Goal: Task Accomplishment & Management: Use online tool/utility

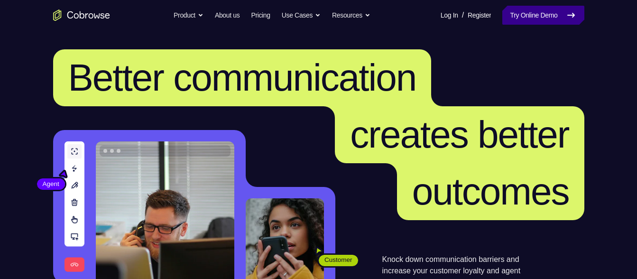
click at [574, 21] on link "Try Online Demo" at bounding box center [543, 15] width 82 height 19
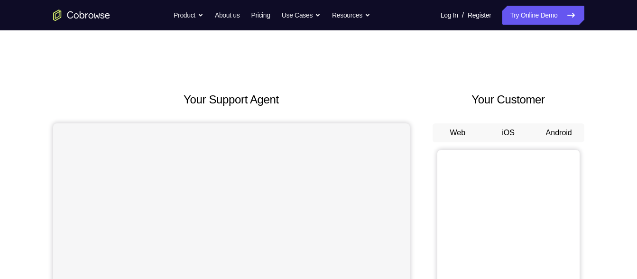
click at [567, 133] on button "Android" at bounding box center [558, 132] width 51 height 19
click at [562, 141] on button "Android" at bounding box center [558, 132] width 51 height 19
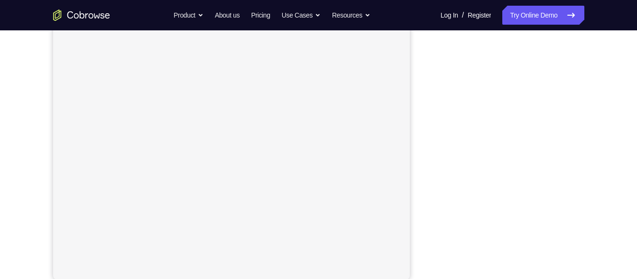
scroll to position [197, 0]
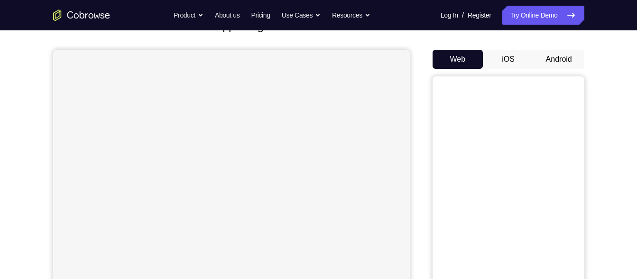
scroll to position [67, 0]
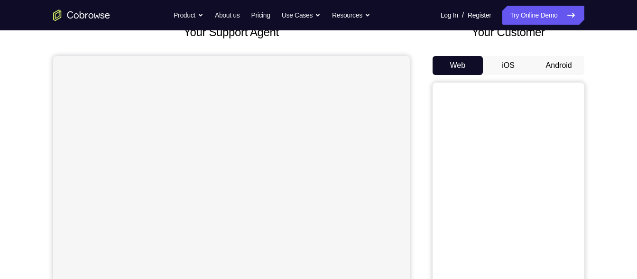
click at [566, 58] on button "Android" at bounding box center [558, 65] width 51 height 19
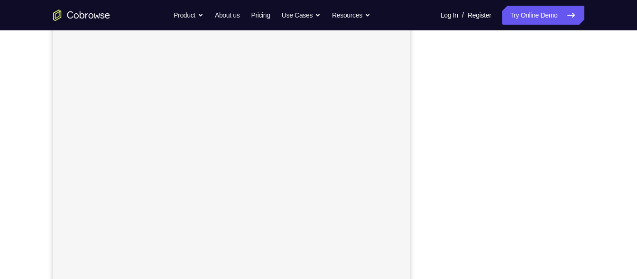
scroll to position [153, 0]
